Goal: Task Accomplishment & Management: Manage account settings

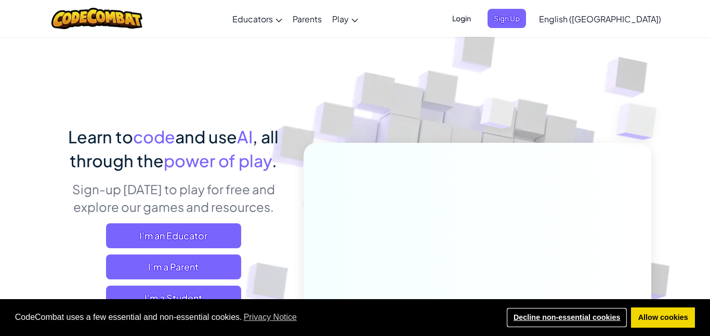
click at [604, 312] on link "Decline non-essential cookies" at bounding box center [566, 318] width 121 height 21
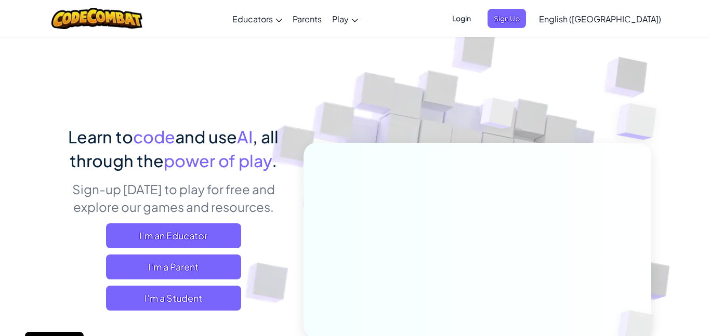
click at [477, 13] on span "Login" at bounding box center [461, 18] width 31 height 19
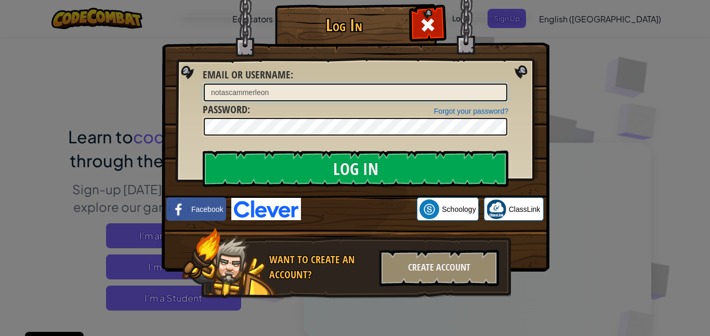
type input "notascammerleon"
click at [203, 151] on input "Log In" at bounding box center [355, 169] width 305 height 36
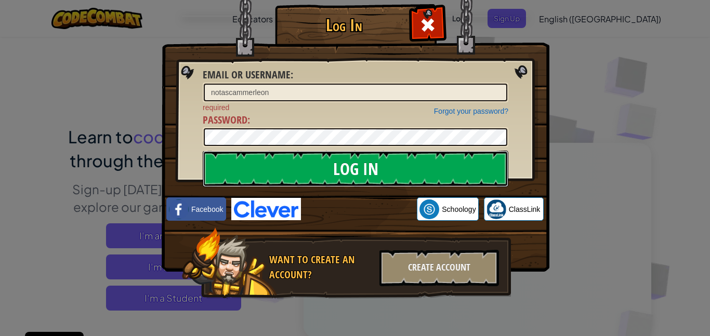
click at [476, 174] on input "Log In" at bounding box center [355, 169] width 305 height 36
